Goal: Task Accomplishment & Management: Manage account settings

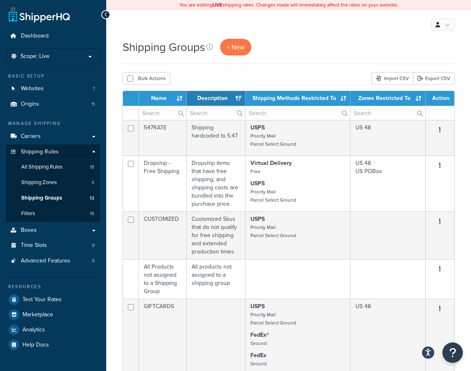
select select "15"
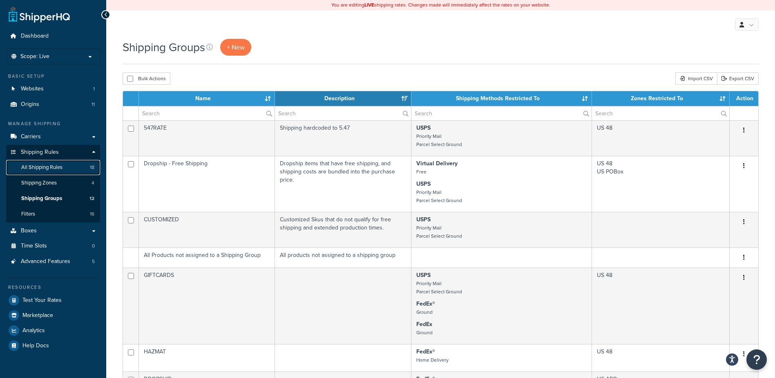
click at [64, 172] on link "All Shipping Rules 18" at bounding box center [53, 167] width 94 height 15
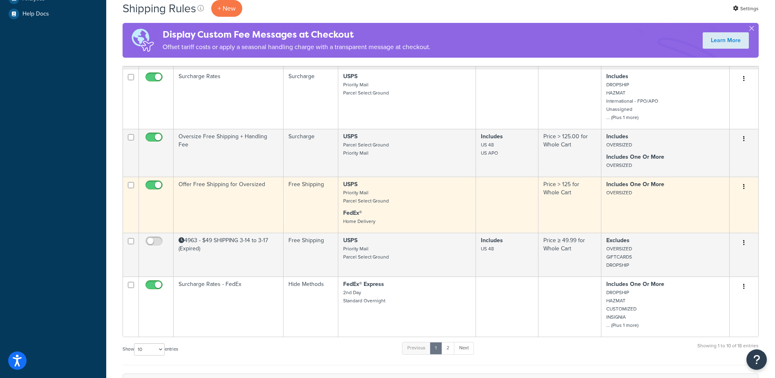
scroll to position [409, 0]
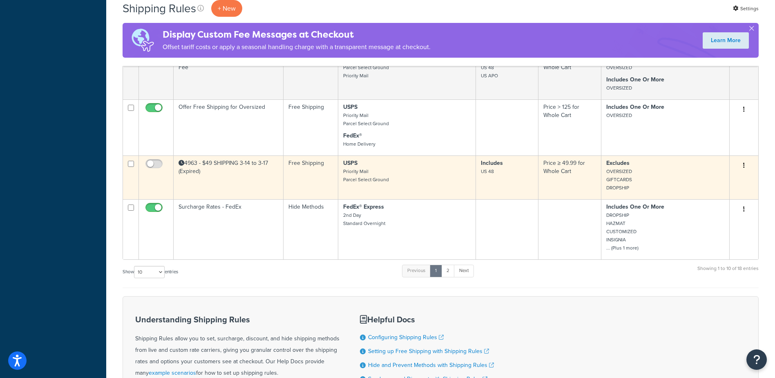
click at [234, 174] on td "4963 - $49 SHIPPING 3-14 to 3-17 (Expired)" at bounding box center [229, 177] width 110 height 44
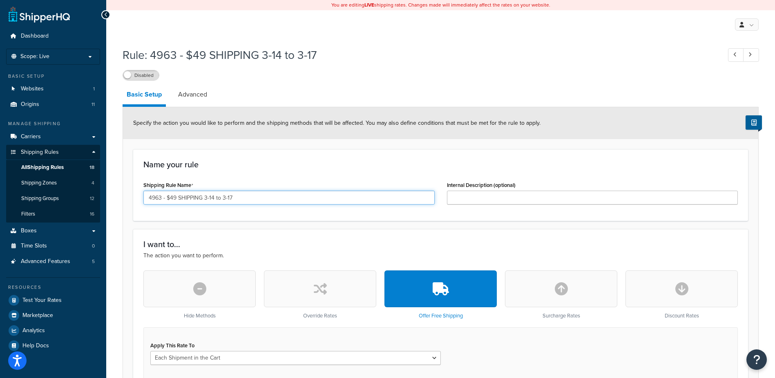
drag, startPoint x: 204, startPoint y: 198, endPoint x: 243, endPoint y: 208, distance: 40.2
click at [214, 199] on input "4963 - $49 SHIPPING 3-14 to 3-17" at bounding box center [288, 197] width 291 height 14
click at [214, 201] on input "4963 - $49 SHIPPING 3-14 to 3-17" at bounding box center [288, 197] width 291 height 14
drag, startPoint x: 243, startPoint y: 201, endPoint x: 205, endPoint y: 201, distance: 38.4
click at [205, 201] on input "4963 - $49 SHIPPING 3-14 to 3-17" at bounding box center [288, 197] width 291 height 14
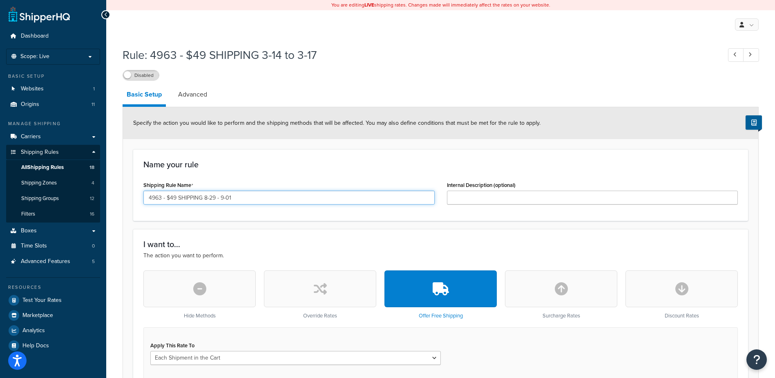
type input "4963 - $49 SHIPPING 8-29 - 9-01"
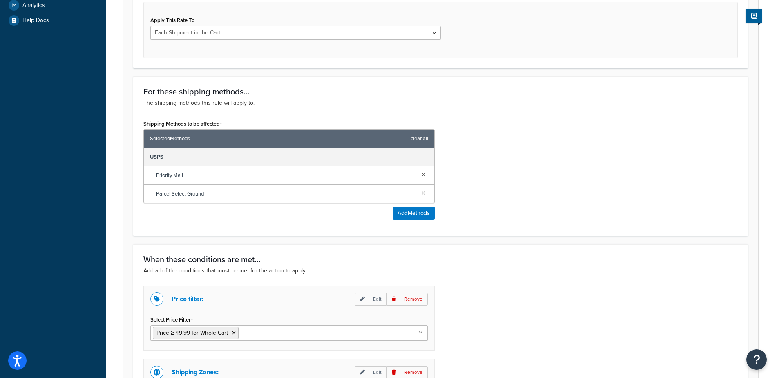
scroll to position [552, 0]
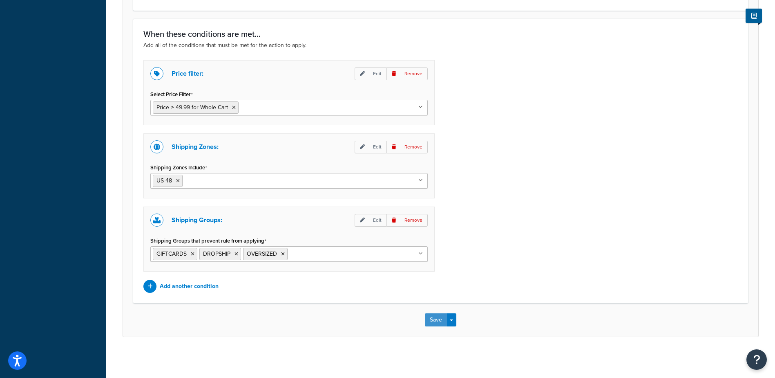
click at [436, 317] on button "Save" at bounding box center [436, 319] width 22 height 13
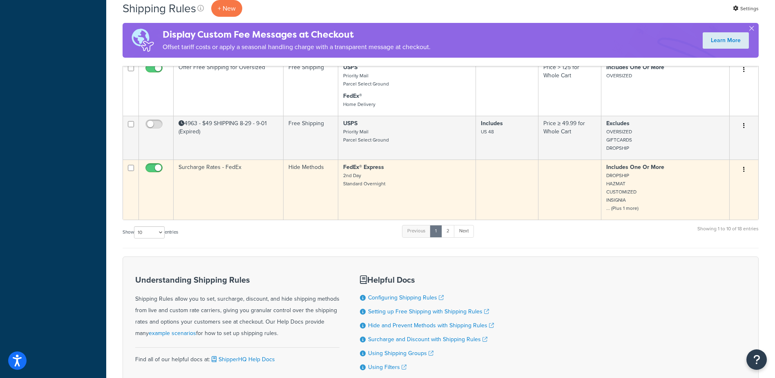
scroll to position [490, 0]
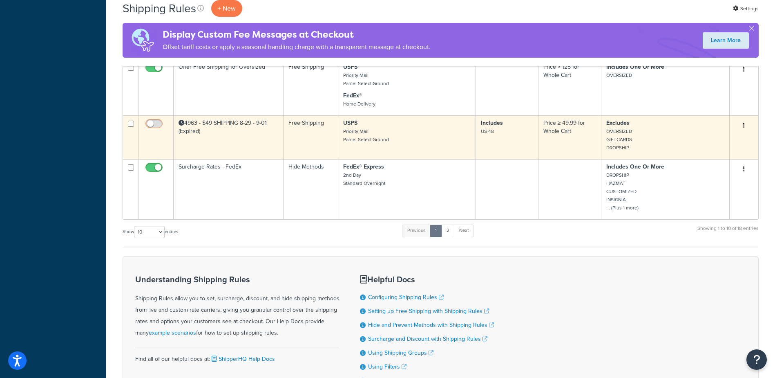
click at [152, 131] on input "checkbox" at bounding box center [155, 126] width 22 height 10
checkbox input "true"
click at [225, 132] on td "4963 - $49 SHIPPING 8-29 - 9-01 (Expired)" at bounding box center [229, 137] width 110 height 44
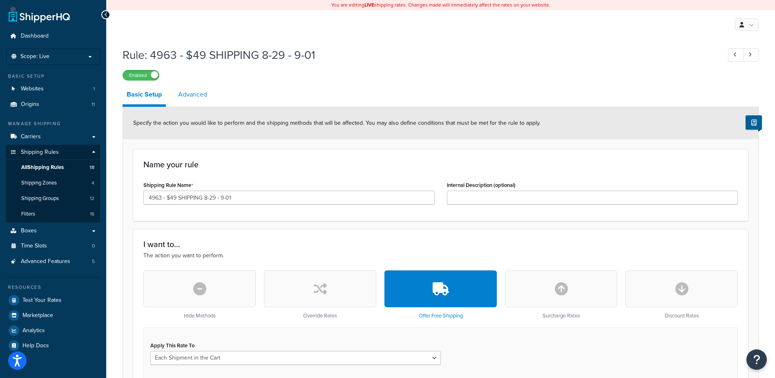
click at [207, 97] on link "Advanced" at bounding box center [192, 95] width 37 height 20
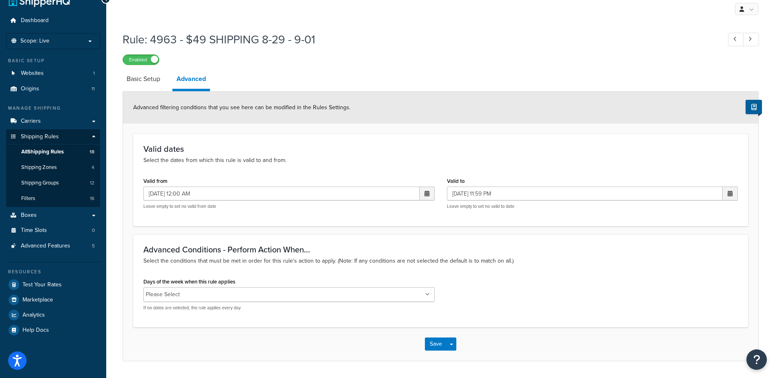
scroll to position [41, 0]
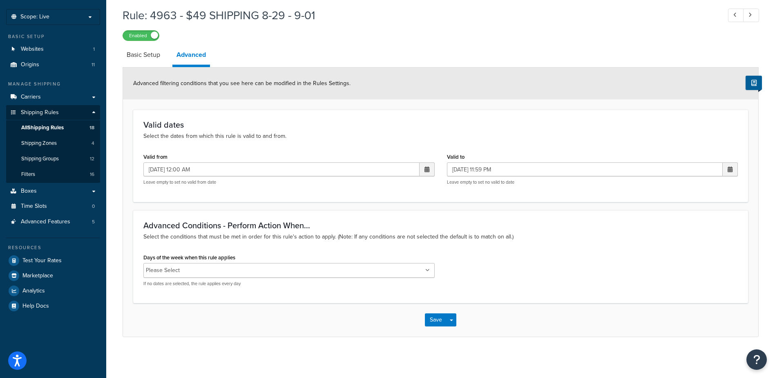
click at [429, 172] on span at bounding box center [427, 169] width 15 height 14
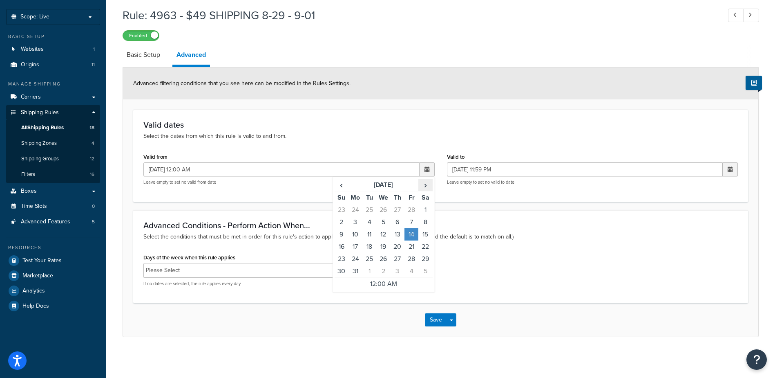
click at [425, 183] on span "›" at bounding box center [425, 184] width 13 height 11
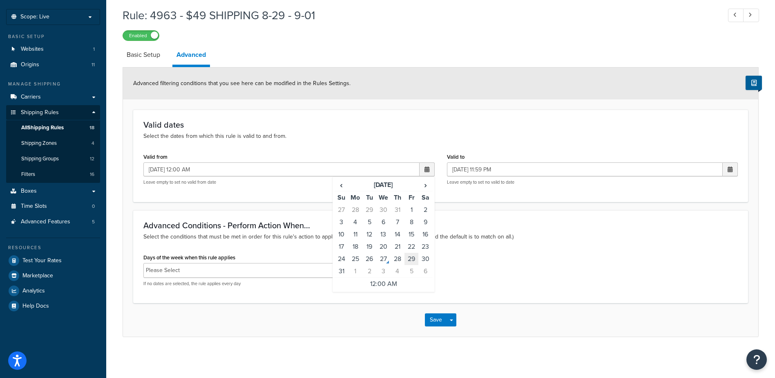
click at [413, 261] on td "29" at bounding box center [412, 259] width 14 height 12
type input "08/29/2025 12:00 AM"
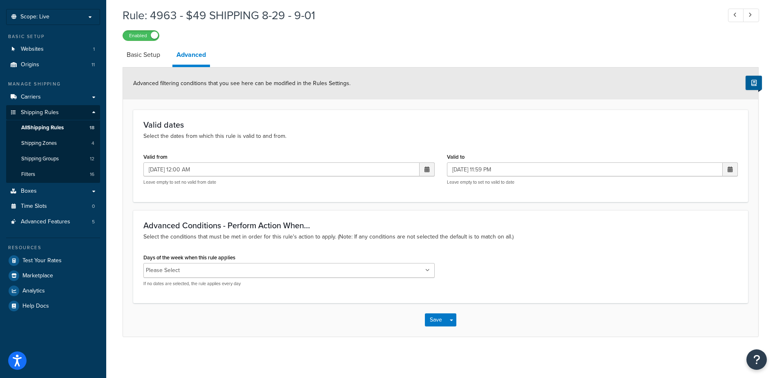
click at [729, 172] on span at bounding box center [730, 169] width 5 height 6
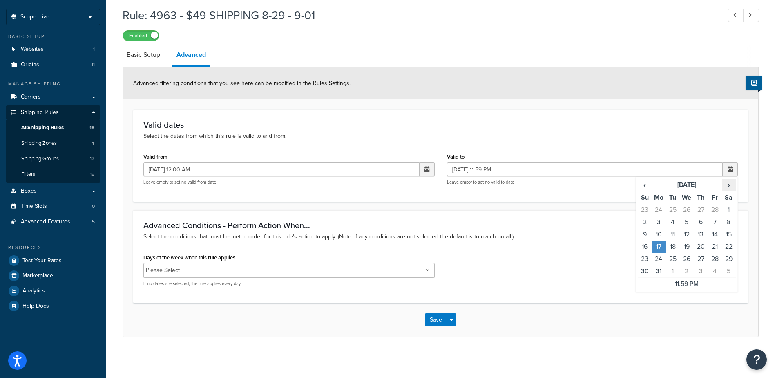
click at [731, 186] on span "›" at bounding box center [728, 184] width 13 height 11
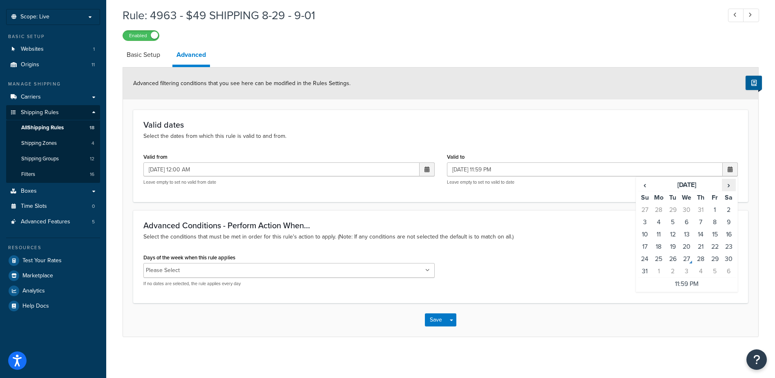
click at [731, 186] on span "›" at bounding box center [728, 184] width 13 height 11
click at [658, 210] on td "1" at bounding box center [659, 209] width 14 height 12
type input "09/01/2025 11:59 PM"
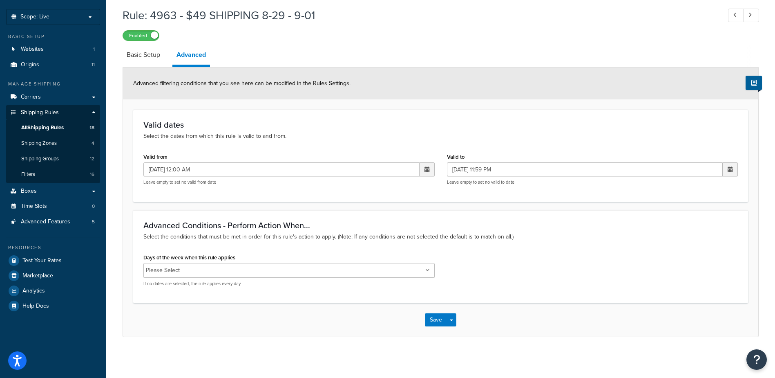
click at [573, 235] on p "Select the conditions that must be met in order for this rule's action to apply…" at bounding box center [440, 236] width 595 height 9
click at [442, 317] on button "Save" at bounding box center [436, 319] width 22 height 13
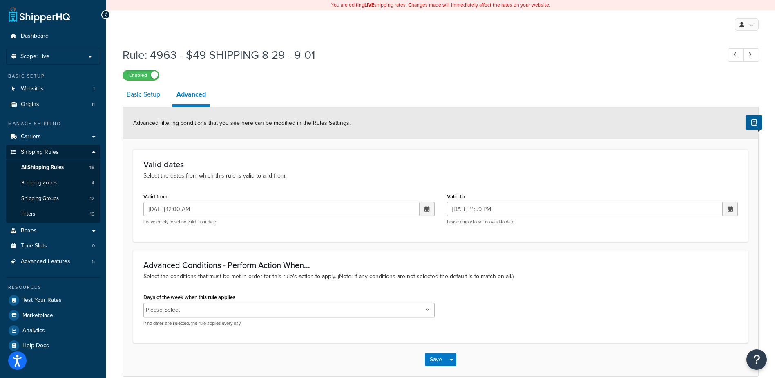
click at [141, 103] on link "Basic Setup" at bounding box center [144, 95] width 42 height 20
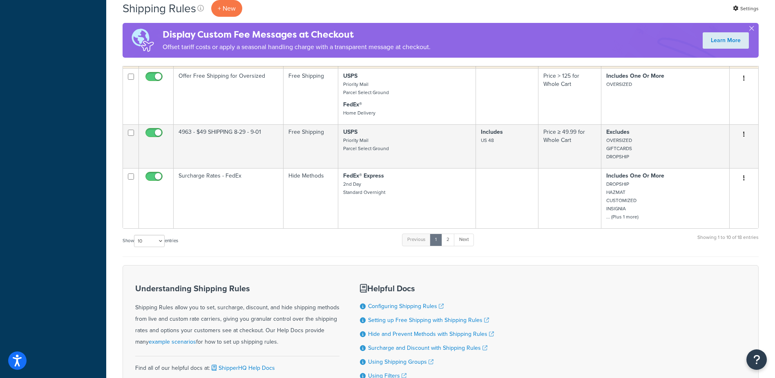
scroll to position [490, 0]
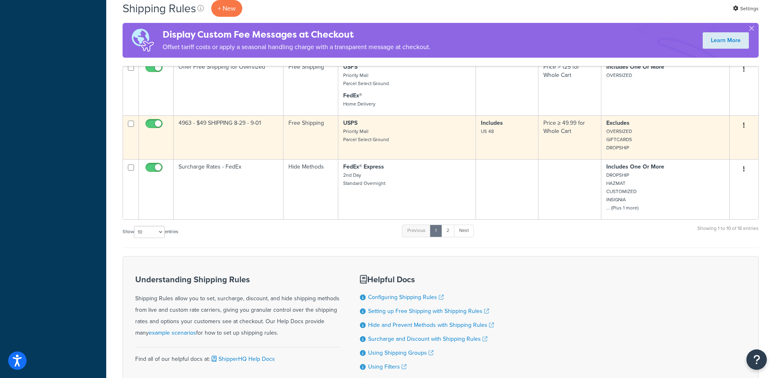
click at [212, 131] on td "4963 - $49 SHIPPING 8-29 - 9-01" at bounding box center [229, 137] width 110 height 44
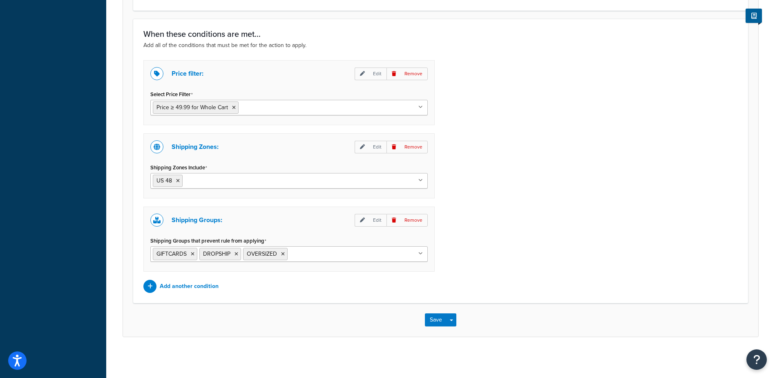
scroll to position [552, 0]
click at [431, 321] on button "Save" at bounding box center [436, 319] width 22 height 13
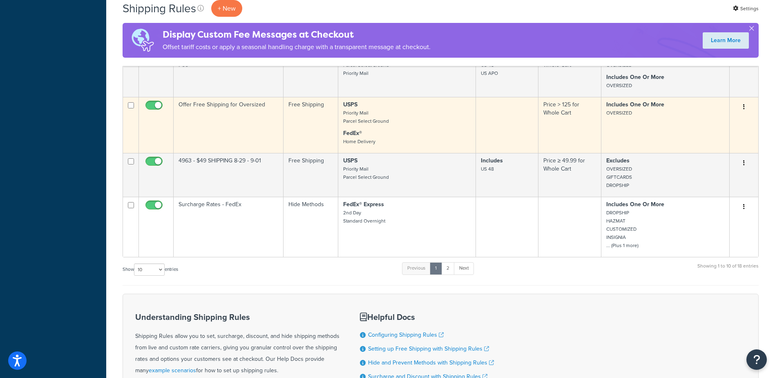
scroll to position [409, 0]
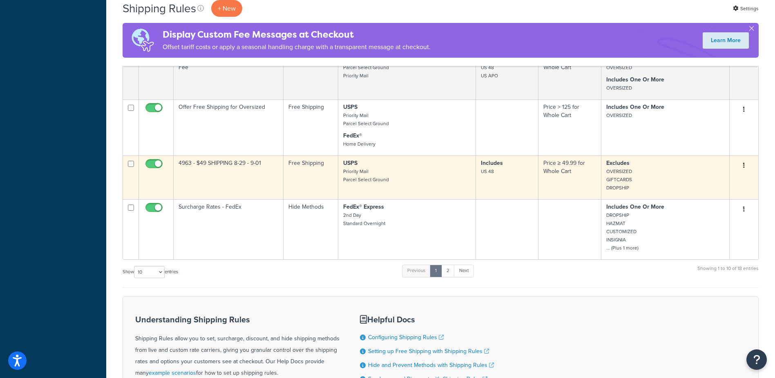
click at [228, 170] on td "4963 - $49 SHIPPING 8-29 - 9-01" at bounding box center [229, 177] width 110 height 44
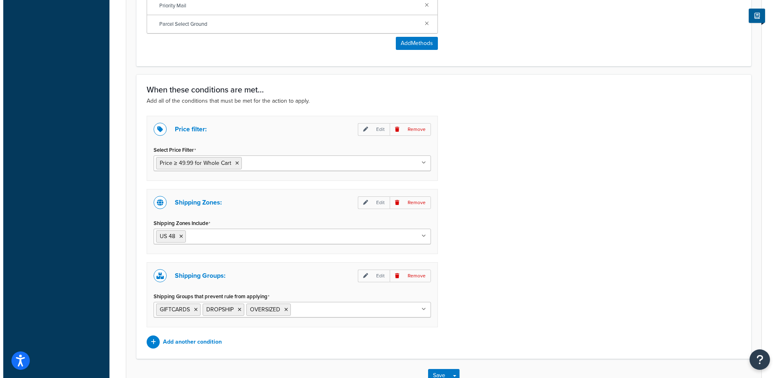
scroll to position [531, 0]
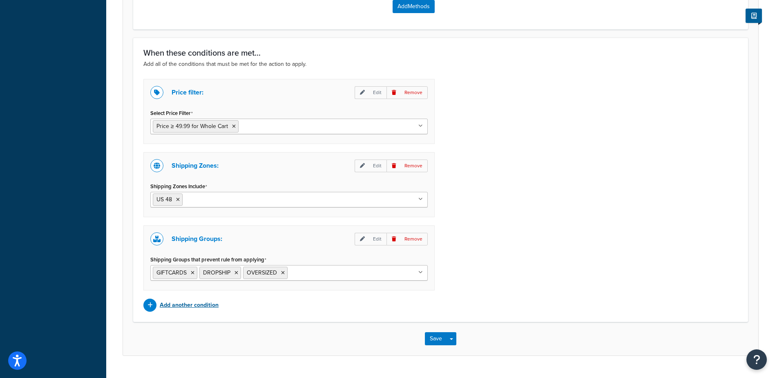
click at [207, 304] on p "Add another condition" at bounding box center [189, 304] width 59 height 11
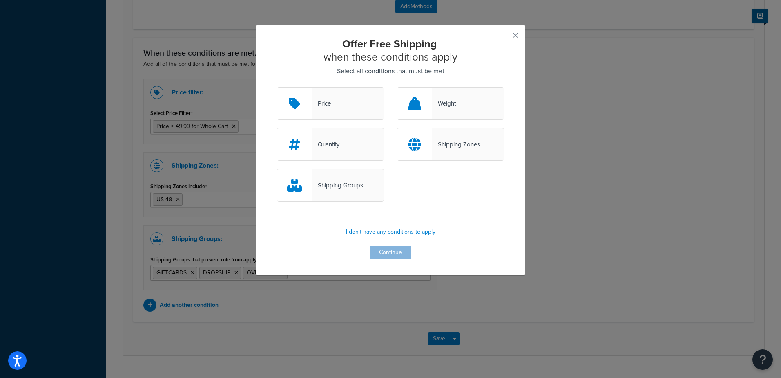
click at [328, 183] on div "Shipping Groups" at bounding box center [337, 184] width 51 height 11
click at [0, 0] on input "Shipping Groups" at bounding box center [0, 0] width 0 height 0
click at [391, 252] on button "Continue" at bounding box center [390, 252] width 41 height 13
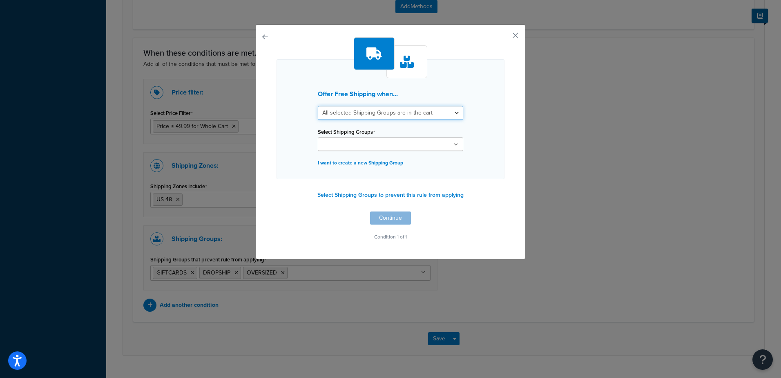
click at [380, 116] on select "All selected Shipping Groups are in the cart Any selected Shipping Groups are i…" at bounding box center [390, 113] width 145 height 14
click at [318, 106] on select "All selected Shipping Groups are in the cart Any selected Shipping Groups are i…" at bounding box center [390, 113] width 145 height 14
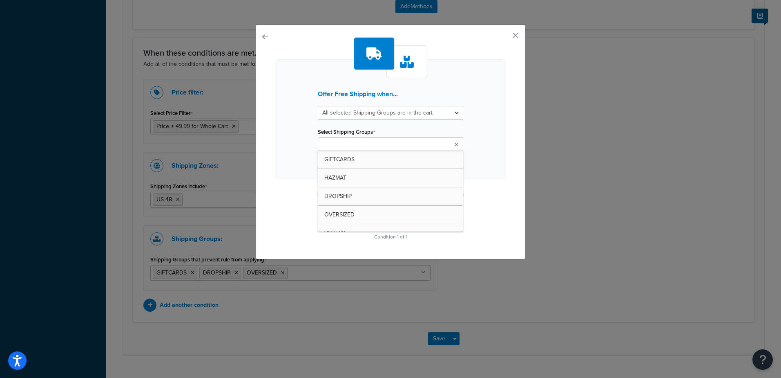
click at [367, 144] on input "Select Shipping Groups" at bounding box center [356, 144] width 72 height 9
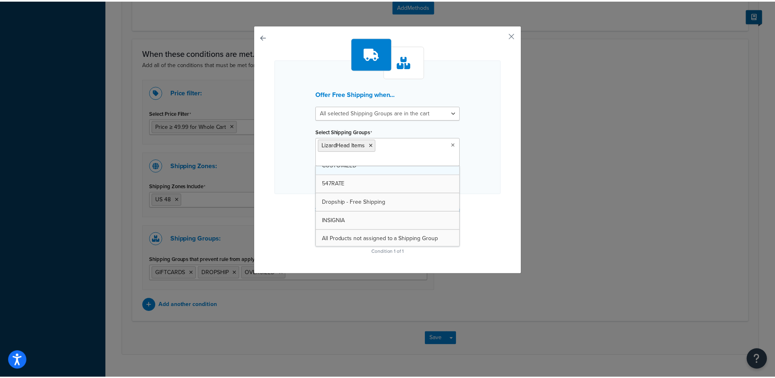
scroll to position [121, 0]
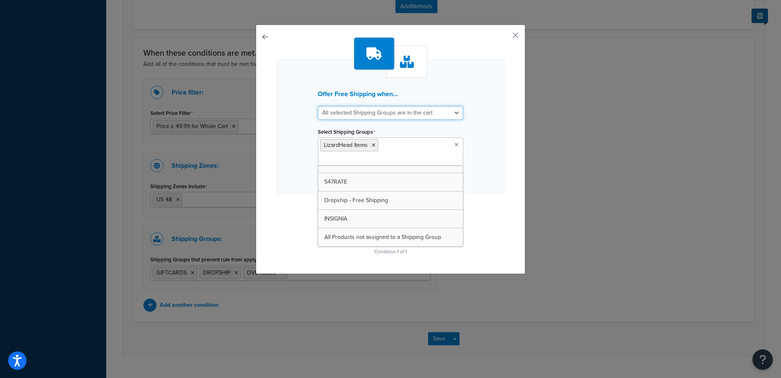
click at [448, 108] on select "All selected Shipping Groups are in the cart Any selected Shipping Groups are i…" at bounding box center [390, 113] width 145 height 14
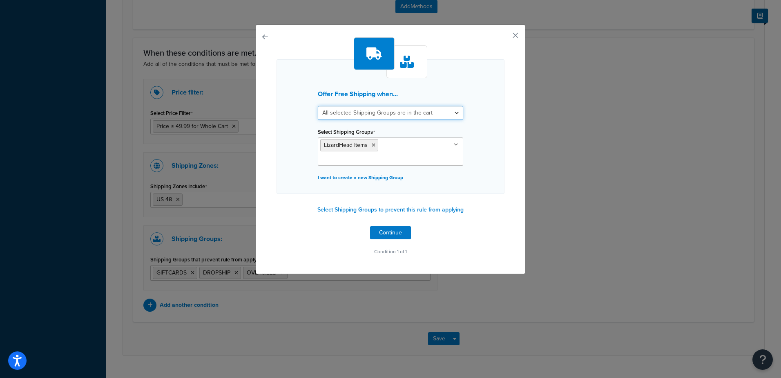
select select "any"
click at [318, 106] on select "All selected Shipping Groups are in the cart Any selected Shipping Groups are i…" at bounding box center [390, 113] width 145 height 14
click at [391, 226] on button "Continue" at bounding box center [390, 232] width 41 height 13
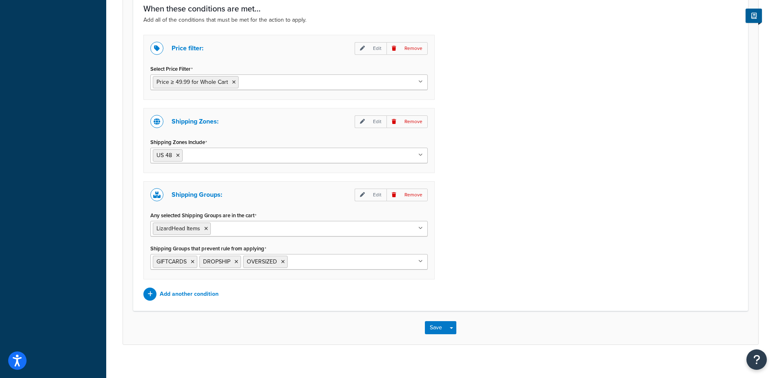
scroll to position [585, 0]
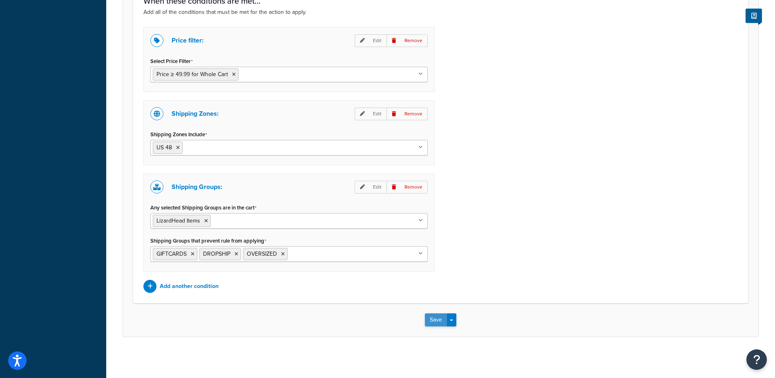
click at [435, 319] on button "Save" at bounding box center [436, 319] width 22 height 13
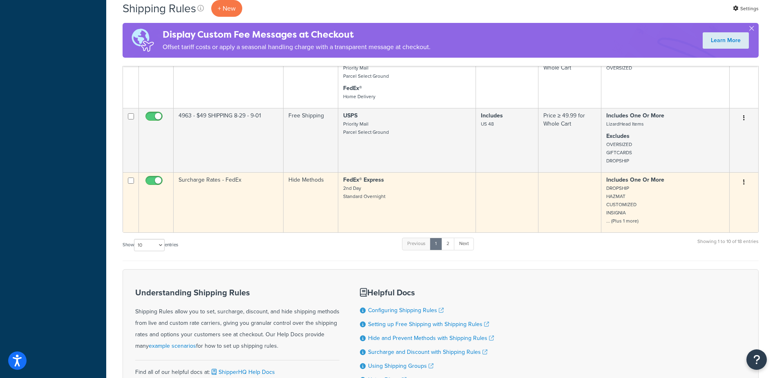
scroll to position [472, 0]
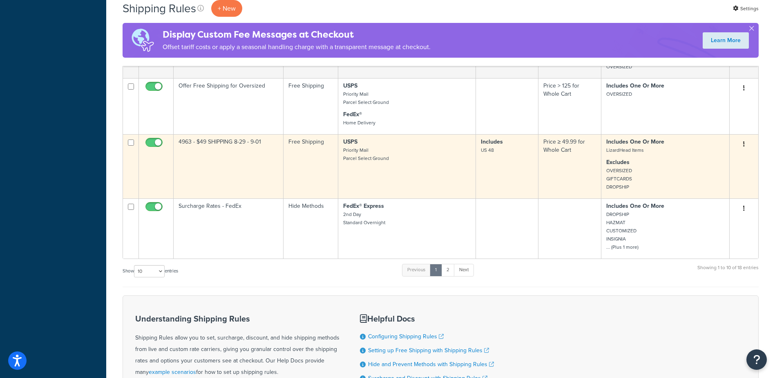
click at [214, 150] on td "4963 - $49 SHIPPING 8-29 - 9-01" at bounding box center [229, 166] width 110 height 64
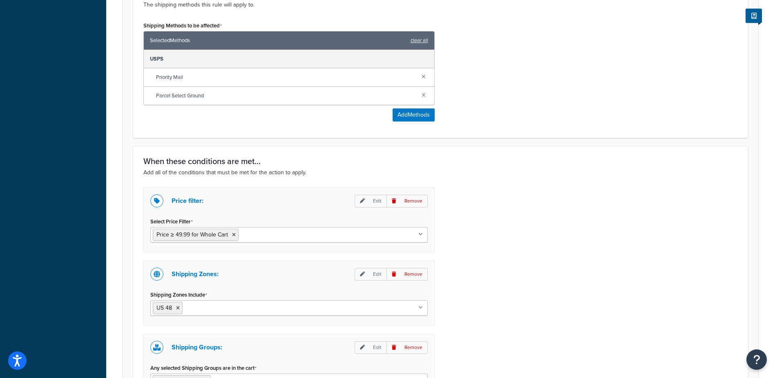
scroll to position [449, 0]
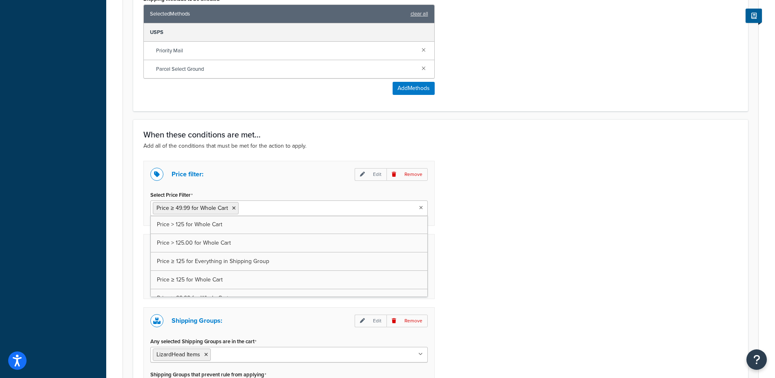
click at [274, 216] on ul "Price ≥ 49.99 for Whole Cart" at bounding box center [288, 208] width 277 height 16
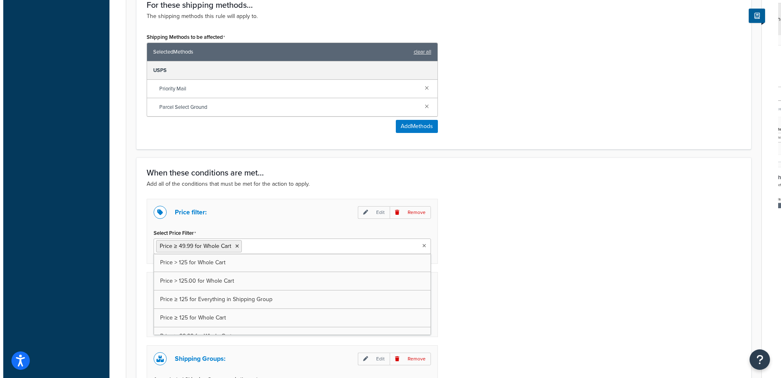
scroll to position [409, 0]
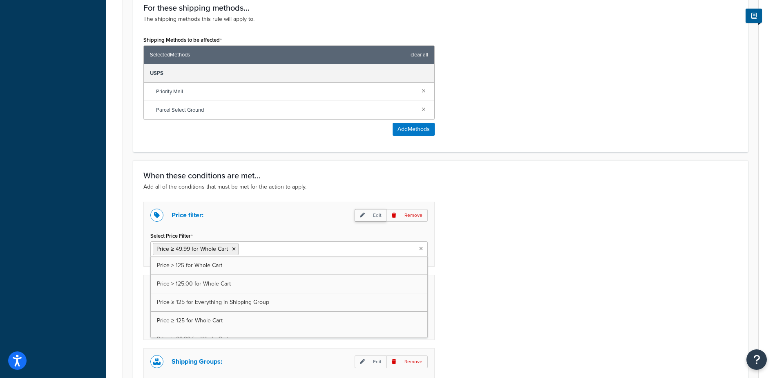
click at [372, 219] on p "Edit" at bounding box center [371, 215] width 32 height 13
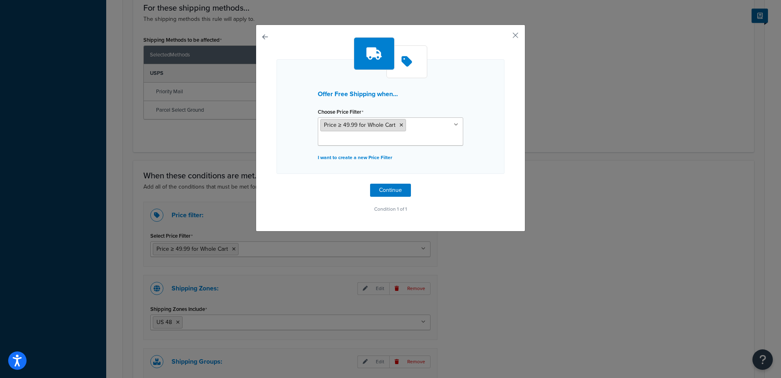
click at [400, 126] on icon at bounding box center [402, 125] width 4 height 5
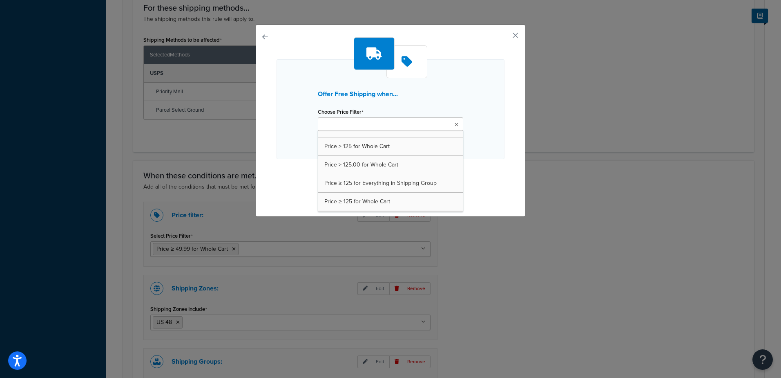
click at [389, 124] on ul at bounding box center [390, 123] width 145 height 13
click at [427, 125] on ul at bounding box center [390, 123] width 145 height 13
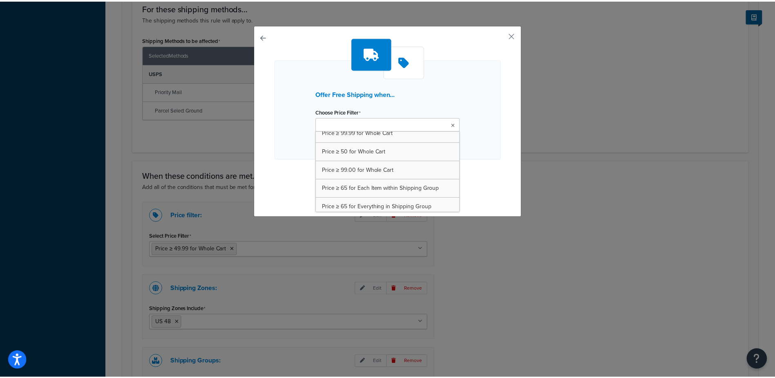
scroll to position [80, 0]
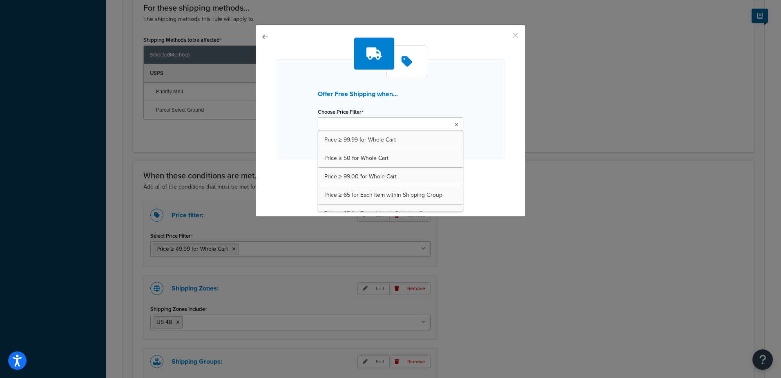
click at [505, 37] on button "button" at bounding box center [504, 38] width 2 height 2
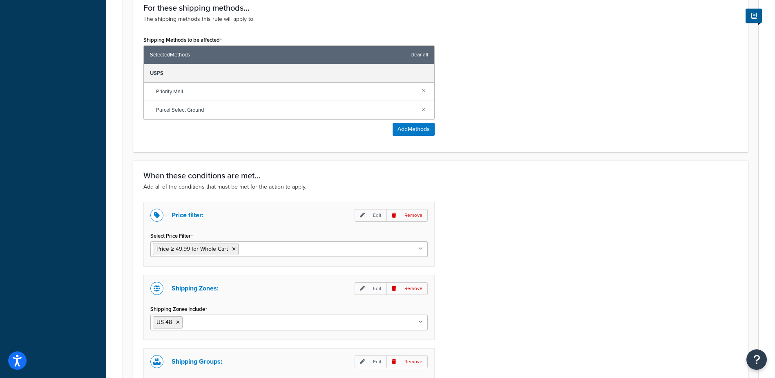
click at [430, 251] on div "Price filter: Edit Remove Select Price Filter Price ≥ 49.99 for Whole Cart Pric…" at bounding box center [288, 233] width 291 height 65
click at [422, 251] on icon at bounding box center [420, 248] width 4 height 5
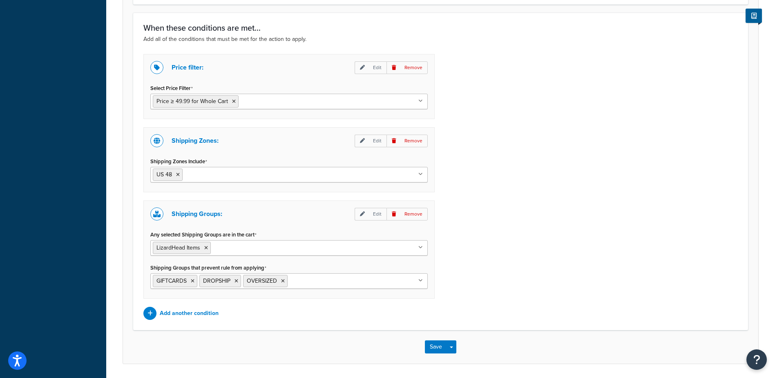
scroll to position [585, 0]
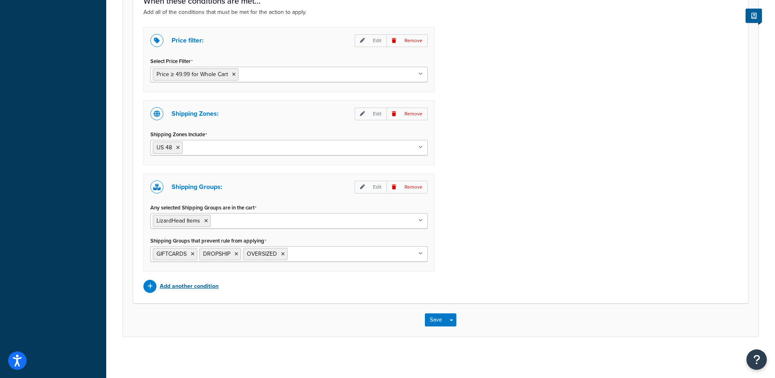
click at [191, 286] on p "Add another condition" at bounding box center [189, 285] width 59 height 11
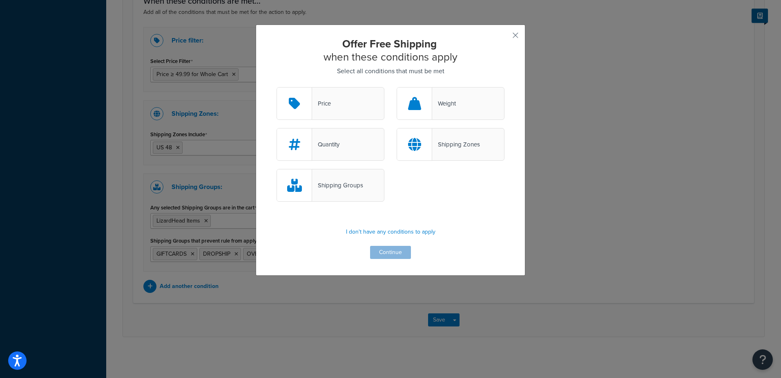
click at [326, 96] on div "Price" at bounding box center [331, 103] width 108 height 33
click at [0, 0] on input "Price" at bounding box center [0, 0] width 0 height 0
click at [381, 253] on button "Continue" at bounding box center [390, 252] width 41 height 13
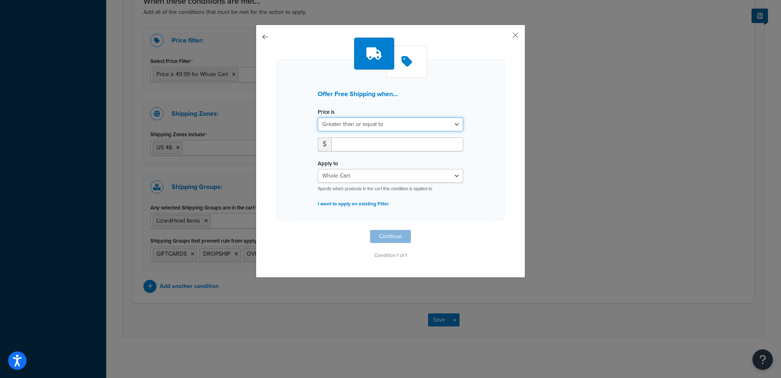
click at [375, 124] on select "Greater than or equal to Between or equal to Less than or equal to" at bounding box center [390, 124] width 145 height 14
click at [318, 117] on select "Greater than or equal to Between or equal to Less than or equal to" at bounding box center [390, 124] width 145 height 14
click at [348, 140] on input "number" at bounding box center [397, 144] width 132 height 14
type input "50"
click at [387, 170] on select "Whole Cart Everything in Shipping Group Everything at Origin Each Item within S…" at bounding box center [390, 176] width 145 height 14
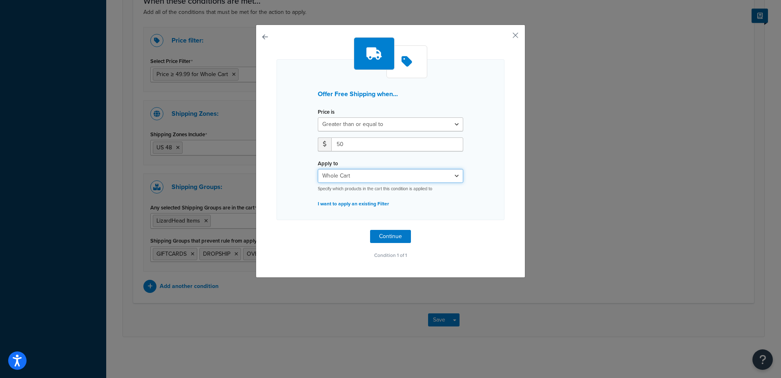
select select "SHIPPING_GROUP"
click at [318, 169] on select "Whole Cart Everything in Shipping Group Everything at Origin Each Item within S…" at bounding box center [390, 176] width 145 height 14
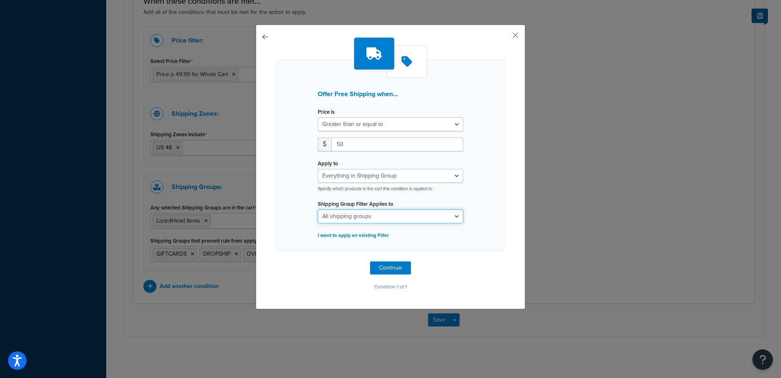
click at [382, 213] on select "All shipping groups 547RATE CUSTOMIZED DROPSHIP Dropship - Free Shipping GIFTCA…" at bounding box center [390, 216] width 145 height 14
select select "260374"
click at [318, 209] on select "All shipping groups 547RATE CUSTOMIZED DROPSHIP Dropship - Free Shipping GIFTCA…" at bounding box center [390, 216] width 145 height 14
click at [387, 268] on button "Continue" at bounding box center [390, 267] width 41 height 13
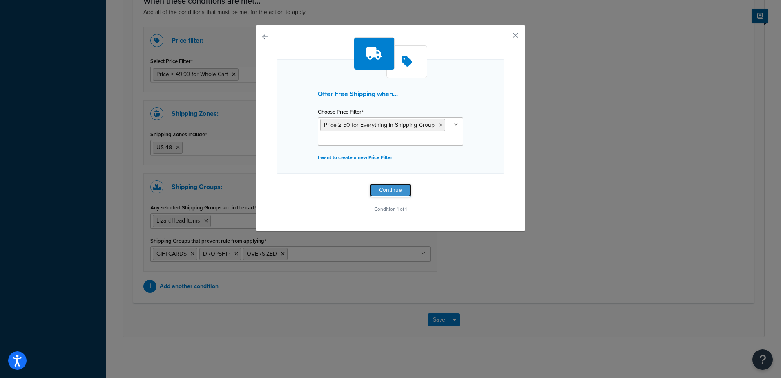
click at [383, 191] on button "Continue" at bounding box center [390, 189] width 41 height 13
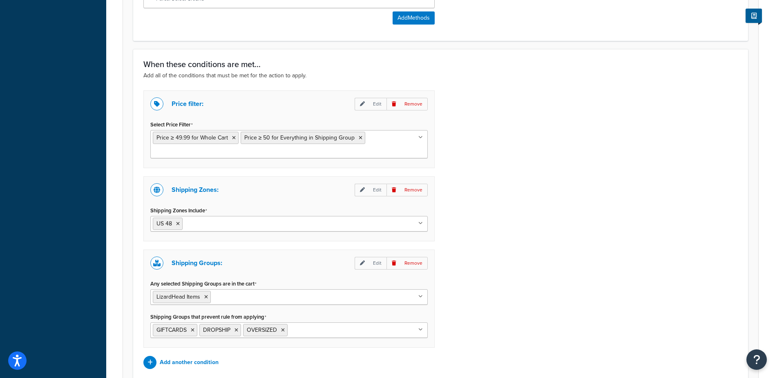
scroll to position [516, 0]
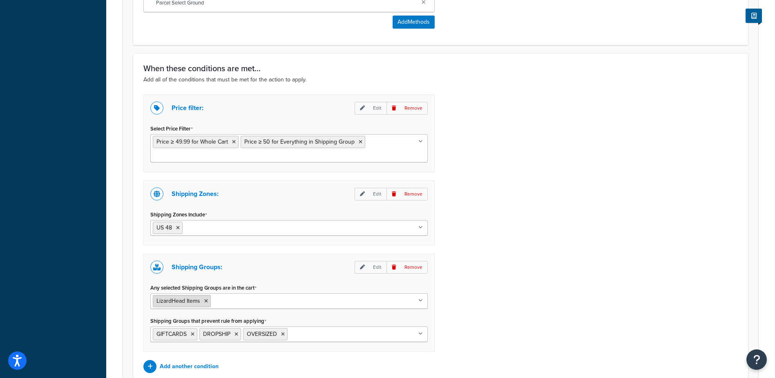
click at [208, 303] on icon at bounding box center [206, 300] width 4 height 5
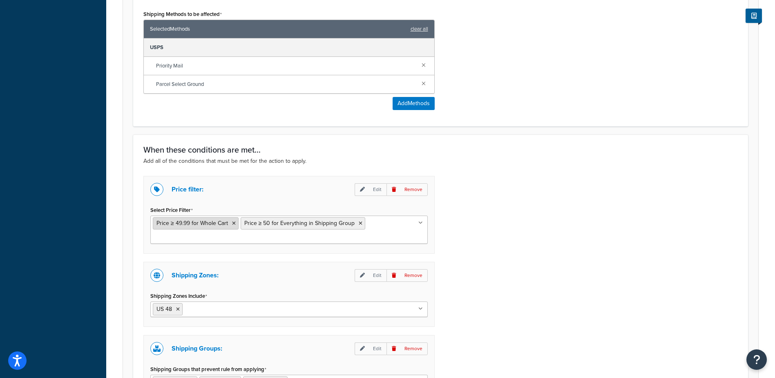
scroll to position [434, 0]
click at [233, 225] on icon at bounding box center [234, 223] width 4 height 5
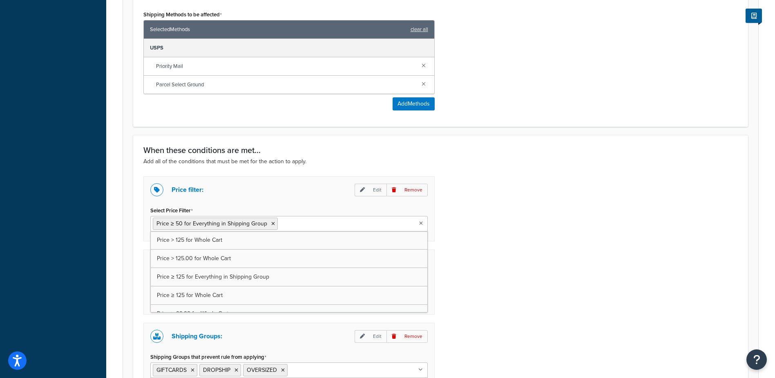
click at [524, 204] on div "Price filter: Edit Remove Select Price Filter Price ≥ 50 for Everything in Ship…" at bounding box center [440, 292] width 607 height 233
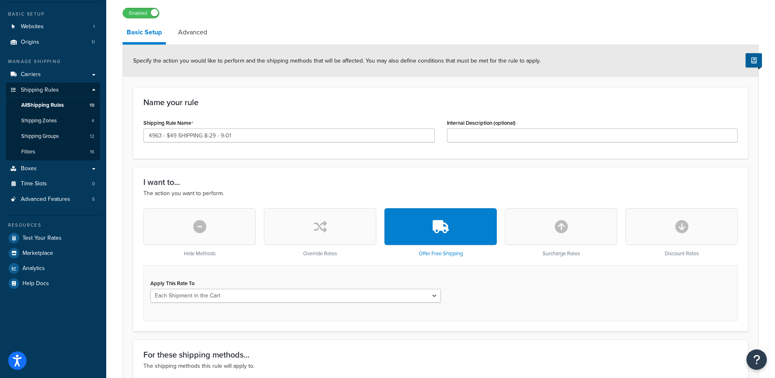
scroll to position [61, 0]
